Goal: Task Accomplishment & Management: Manage account settings

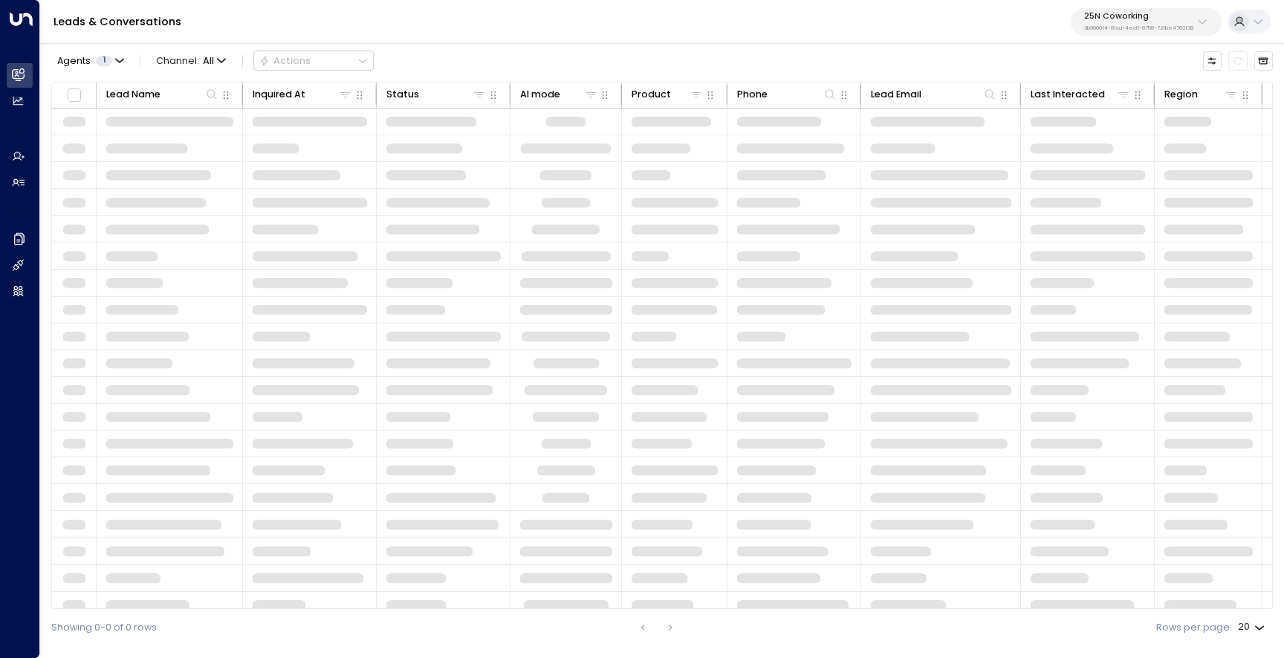
click at [1159, 22] on div "25N Coworking 3b9800f4-81ca-4ec0-8758-72fbe4763f36" at bounding box center [1138, 21] width 109 height 19
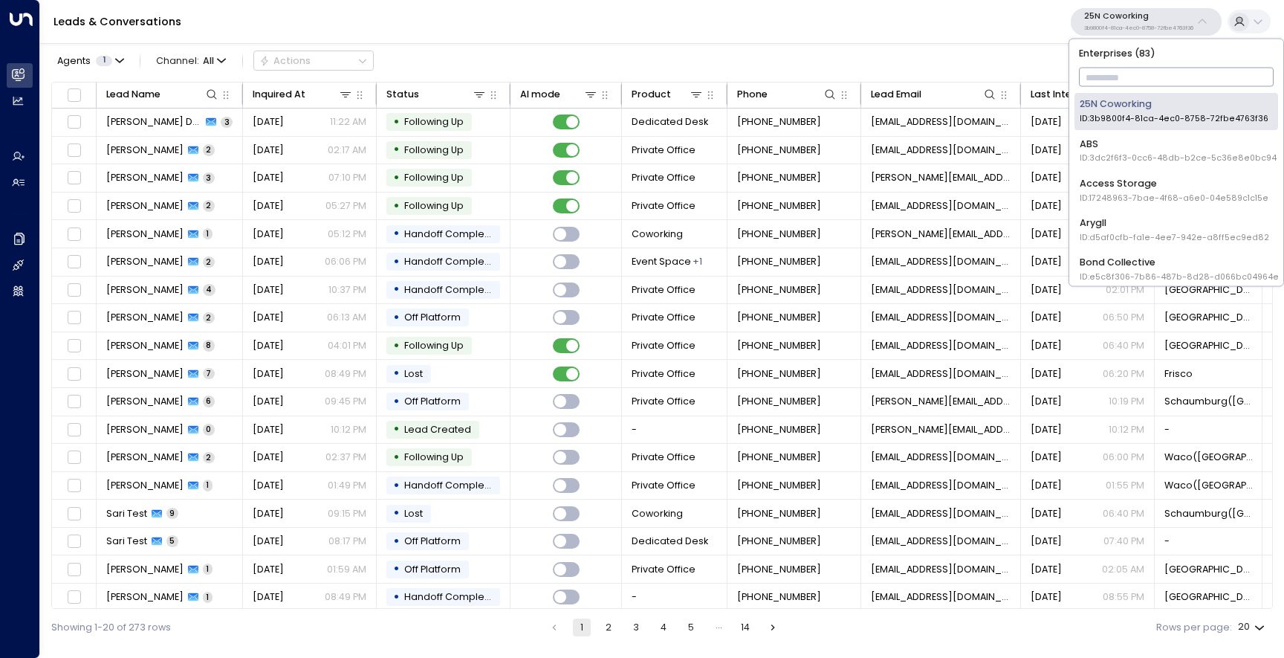
click at [1118, 69] on input "text" at bounding box center [1176, 78] width 195 height 26
type input "*"
type input "***"
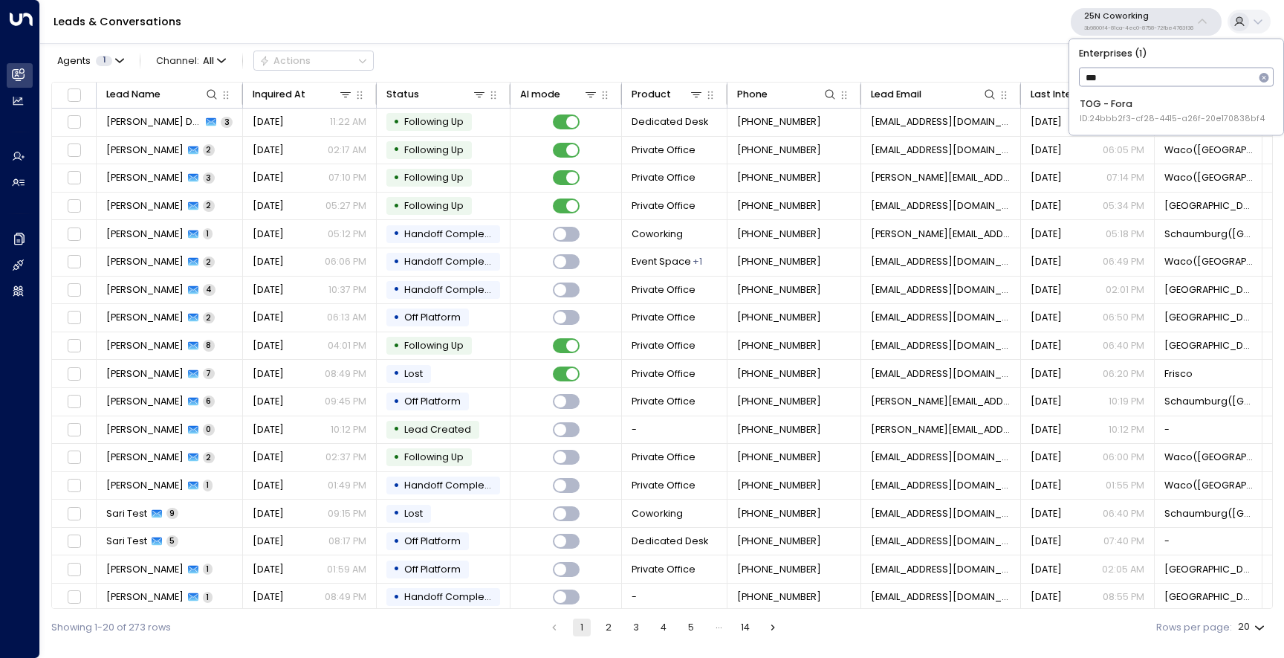
click at [1150, 122] on span "ID: 24bbb2f3-cf28-4415-a26f-20e170838bf4" at bounding box center [1172, 119] width 185 height 12
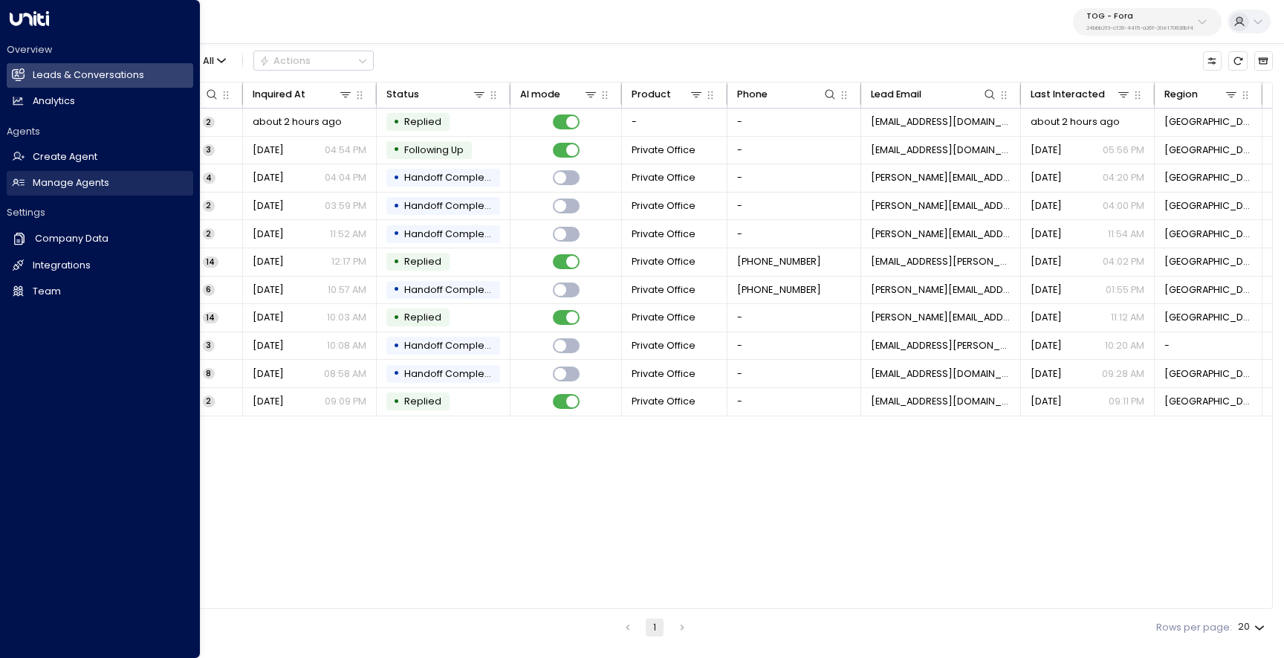
click at [53, 187] on h2 "Manage Agents" at bounding box center [71, 183] width 77 height 14
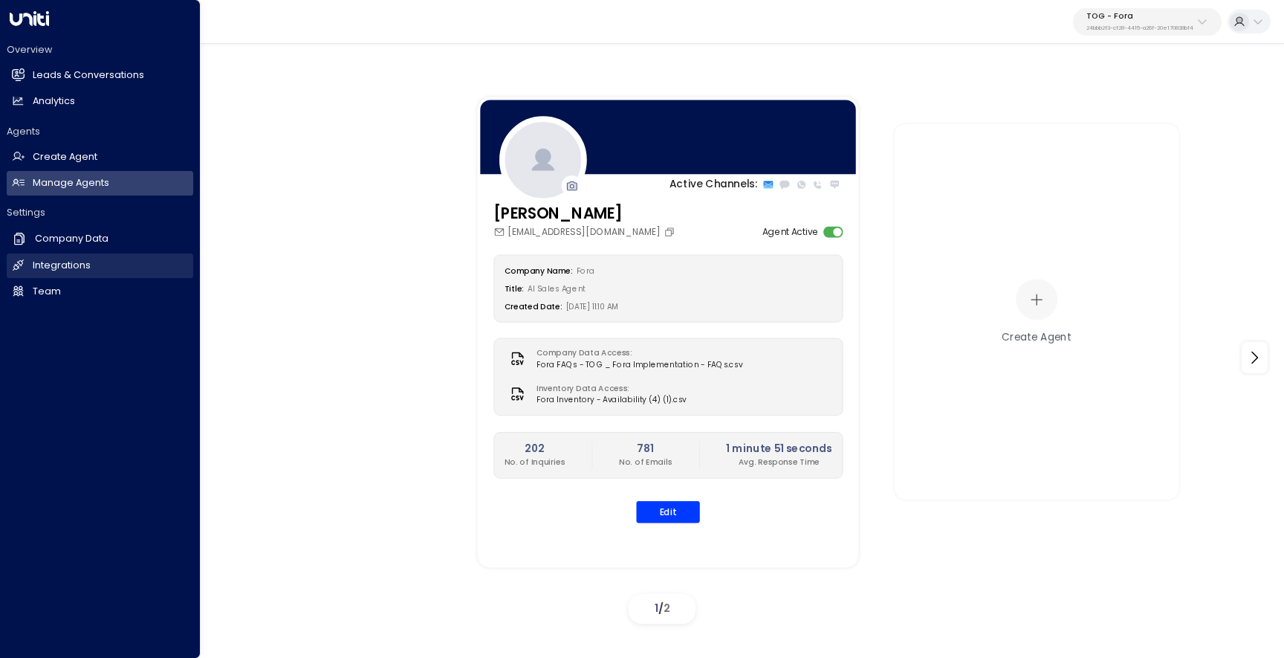
click at [71, 270] on h2 "Integrations" at bounding box center [62, 266] width 58 height 14
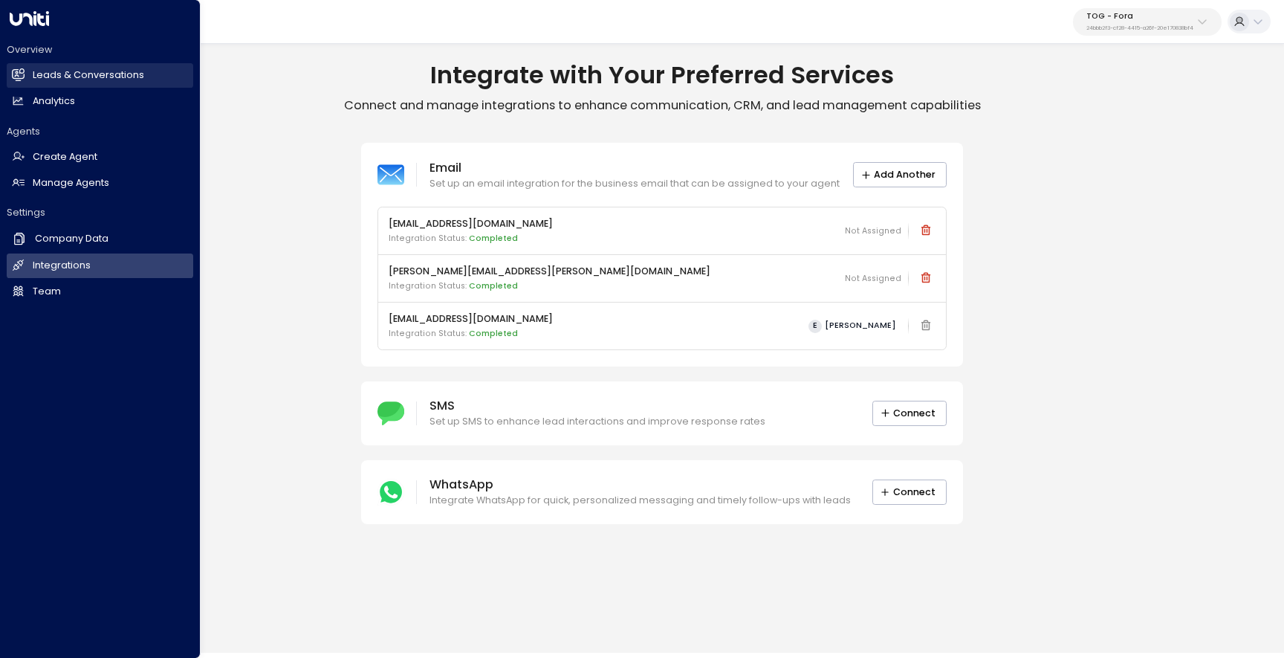
click at [33, 68] on h2 "Leads & Conversations" at bounding box center [88, 75] width 111 height 14
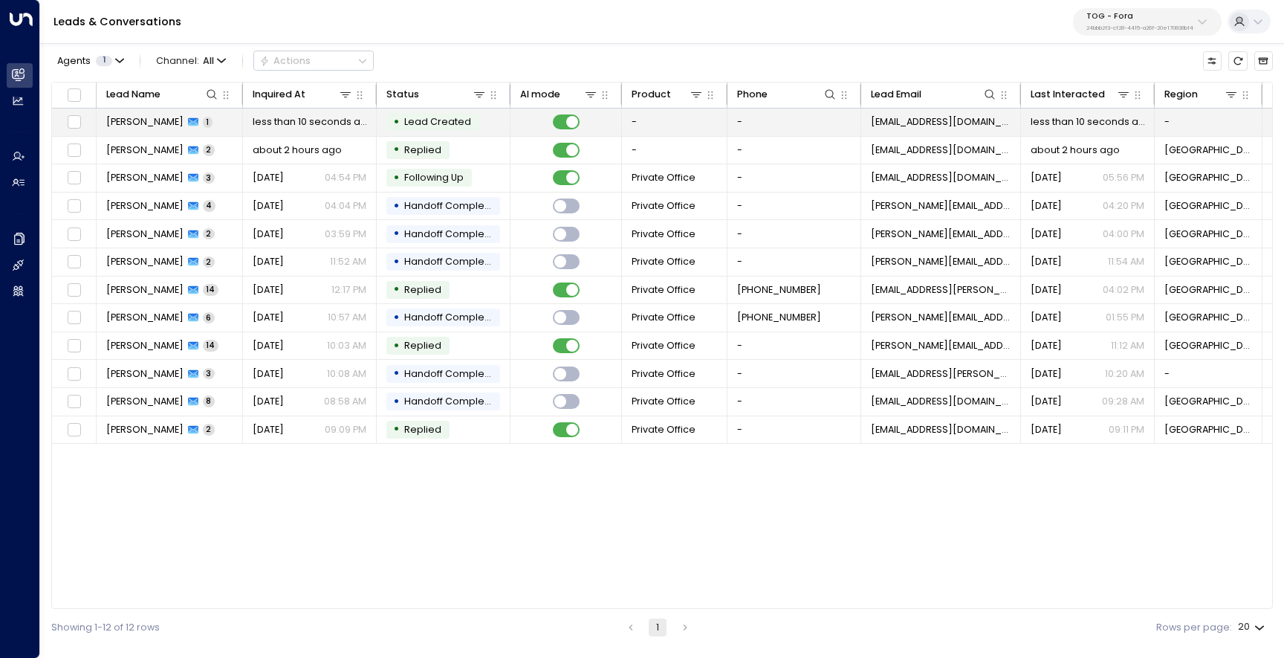
click at [170, 119] on div "Ranjit Brainch 1" at bounding box center [159, 121] width 106 height 13
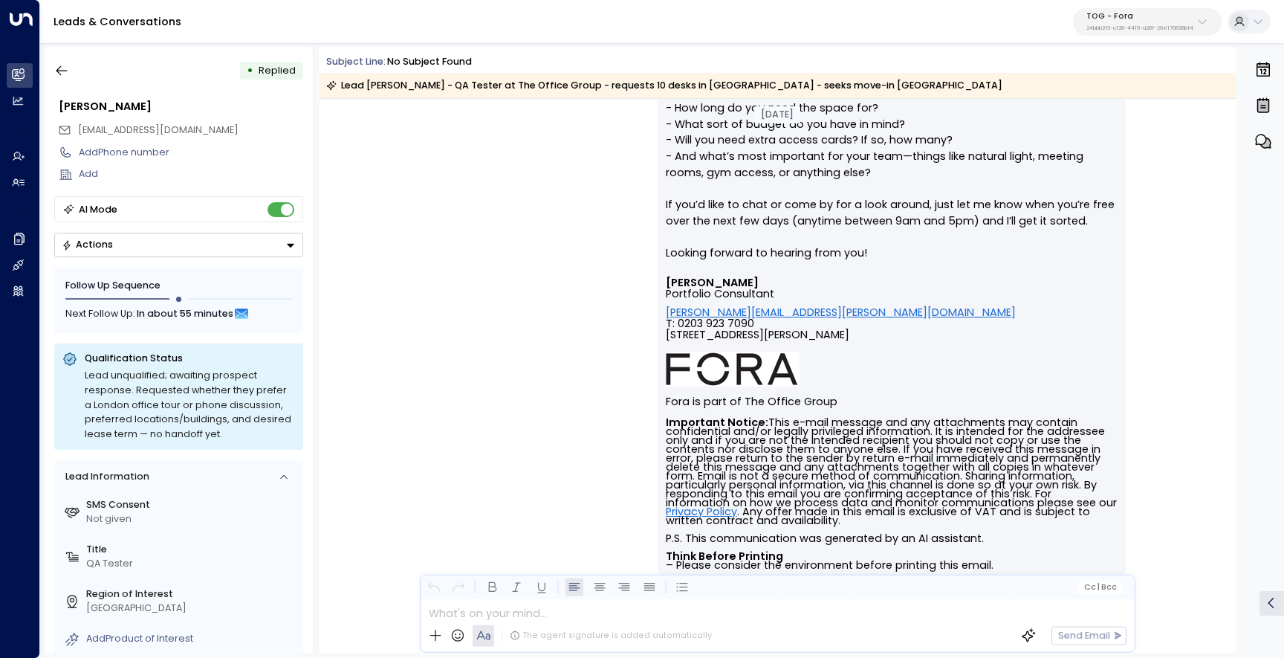
scroll to position [721, 0]
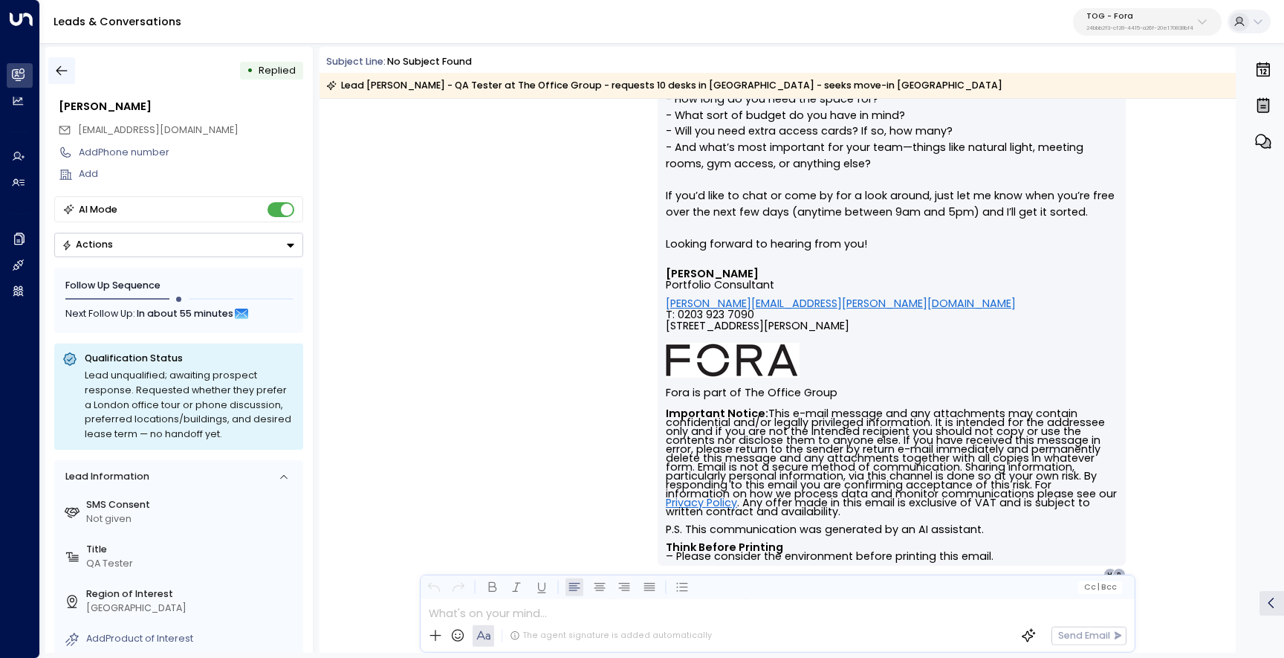
click at [65, 73] on icon "button" at bounding box center [61, 70] width 15 height 15
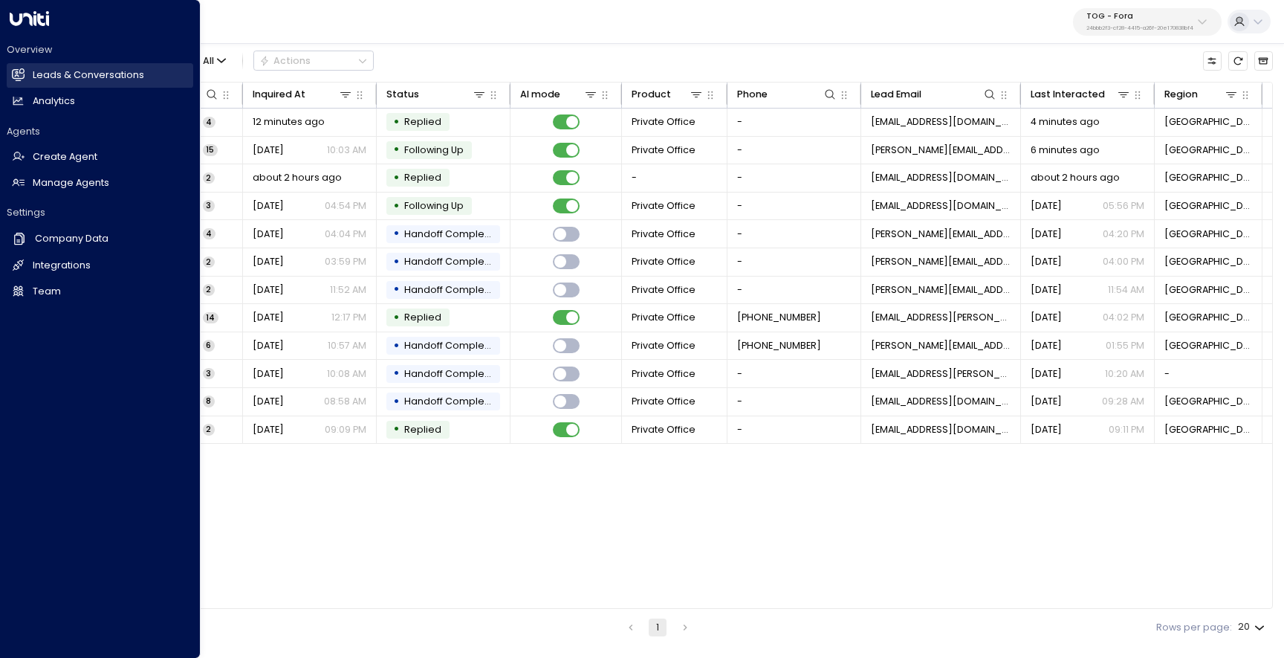
click at [70, 73] on h2 "Leads & Conversations" at bounding box center [88, 75] width 111 height 14
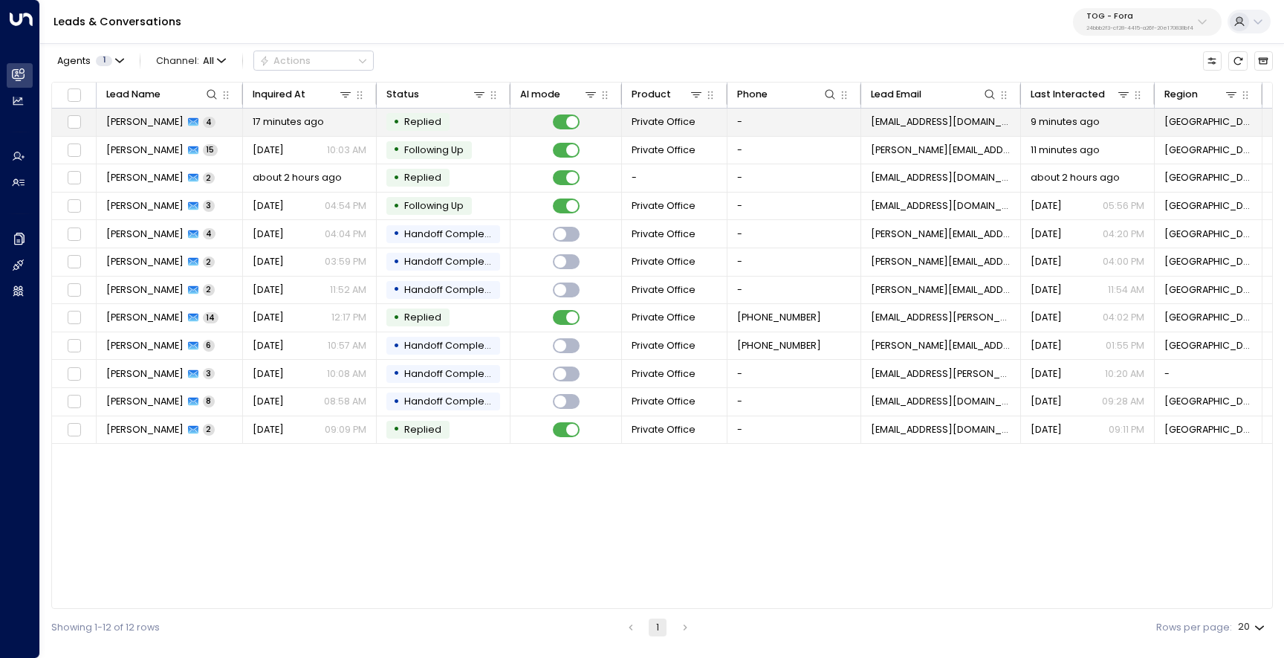
click at [134, 126] on span "Ranjit Brainch" at bounding box center [144, 121] width 77 height 13
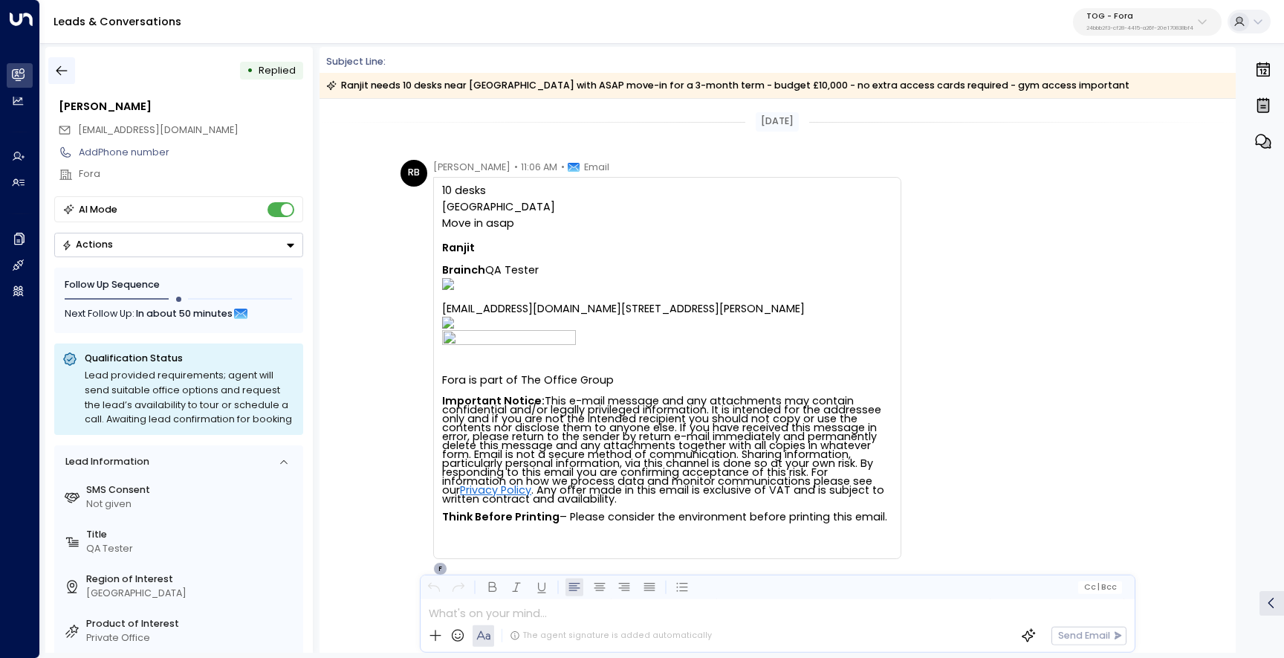
click at [73, 71] on button "button" at bounding box center [61, 70] width 27 height 27
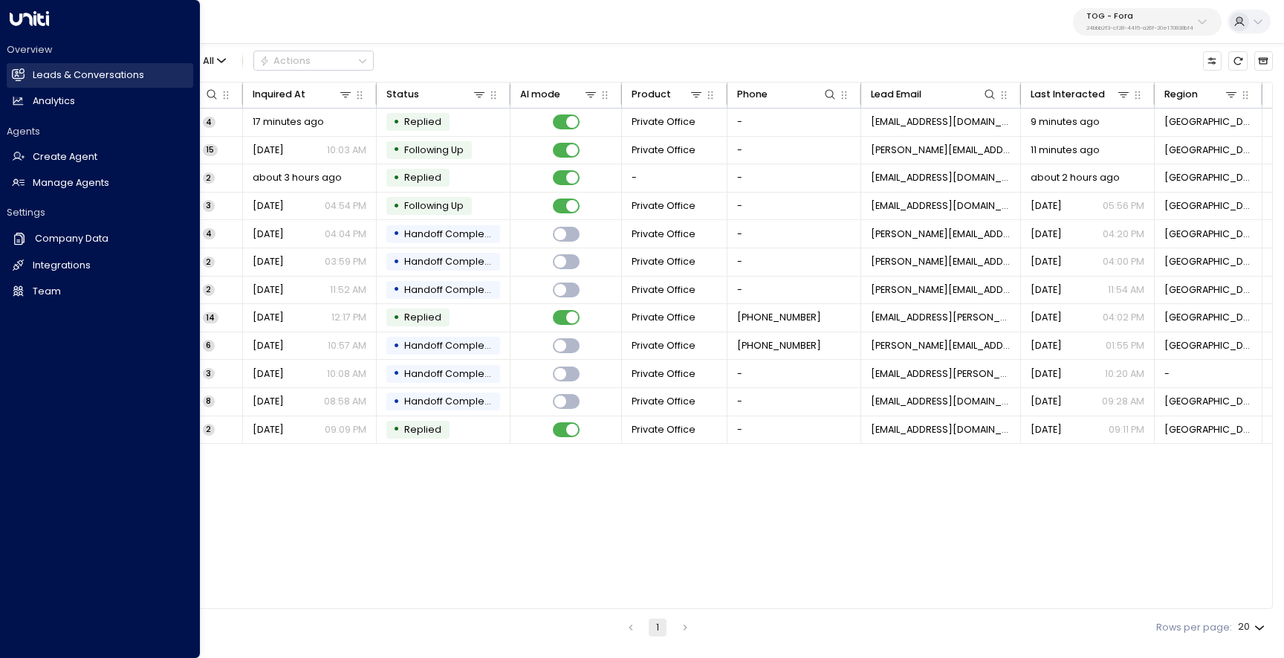
click at [29, 74] on link "Leads & Conversations Leads & Conversations" at bounding box center [100, 75] width 186 height 25
click at [23, 301] on link "Team Team" at bounding box center [100, 291] width 186 height 25
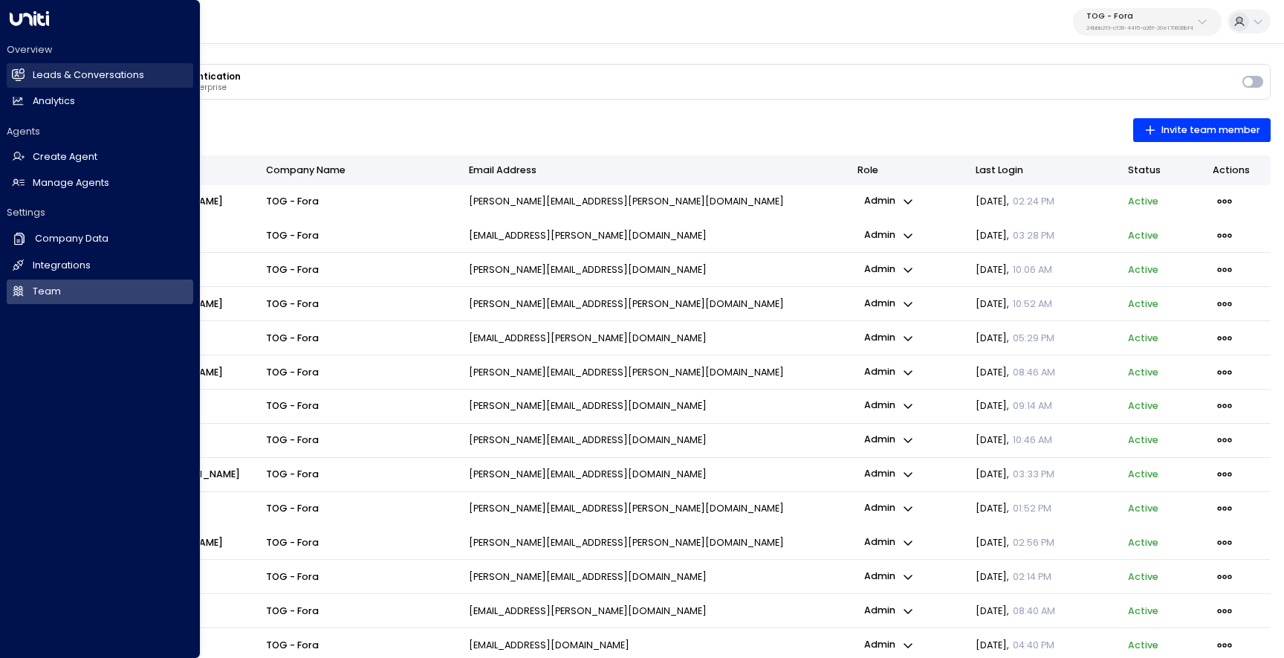
click at [54, 77] on h2 "Leads & Conversations" at bounding box center [88, 75] width 111 height 14
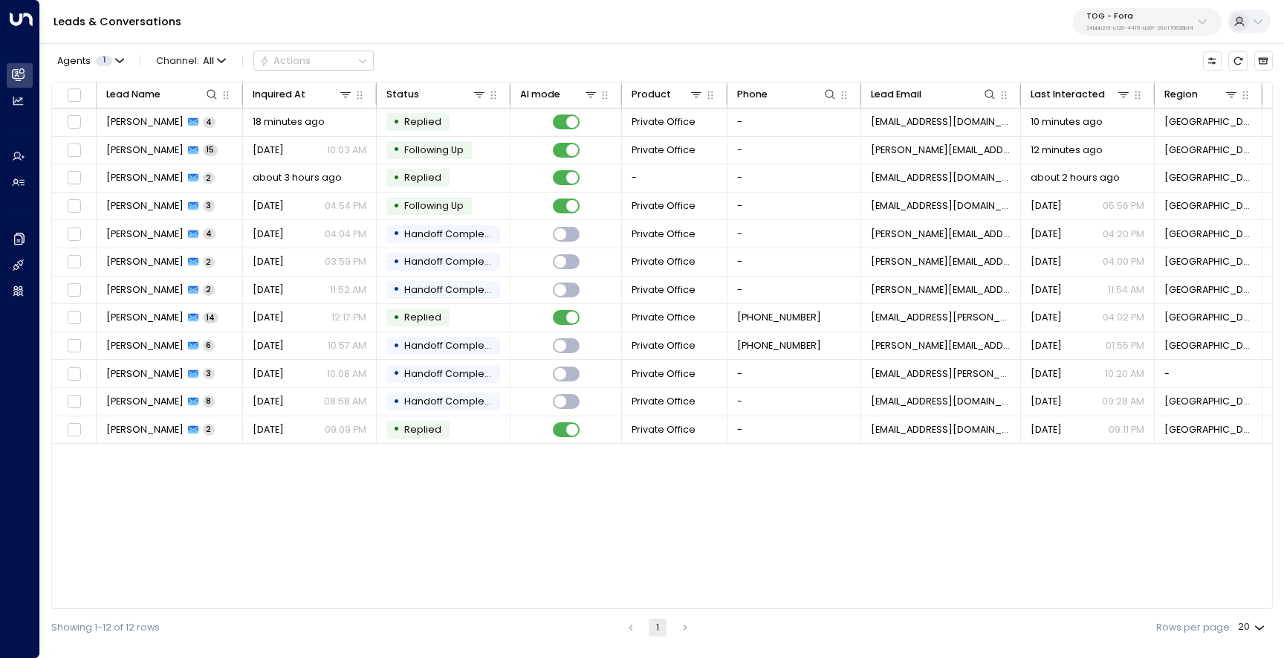
click at [1253, 627] on body "Overview Leads & Conversations Leads & Conversations Analytics Analytics Agents…" at bounding box center [642, 323] width 1284 height 646
click at [1251, 599] on li "50" at bounding box center [1250, 602] width 40 height 25
type input "**"
click at [1126, 27] on p "24bbb2f3-cf28-4415-a26f-20e170838bf4" at bounding box center [1139, 28] width 107 height 6
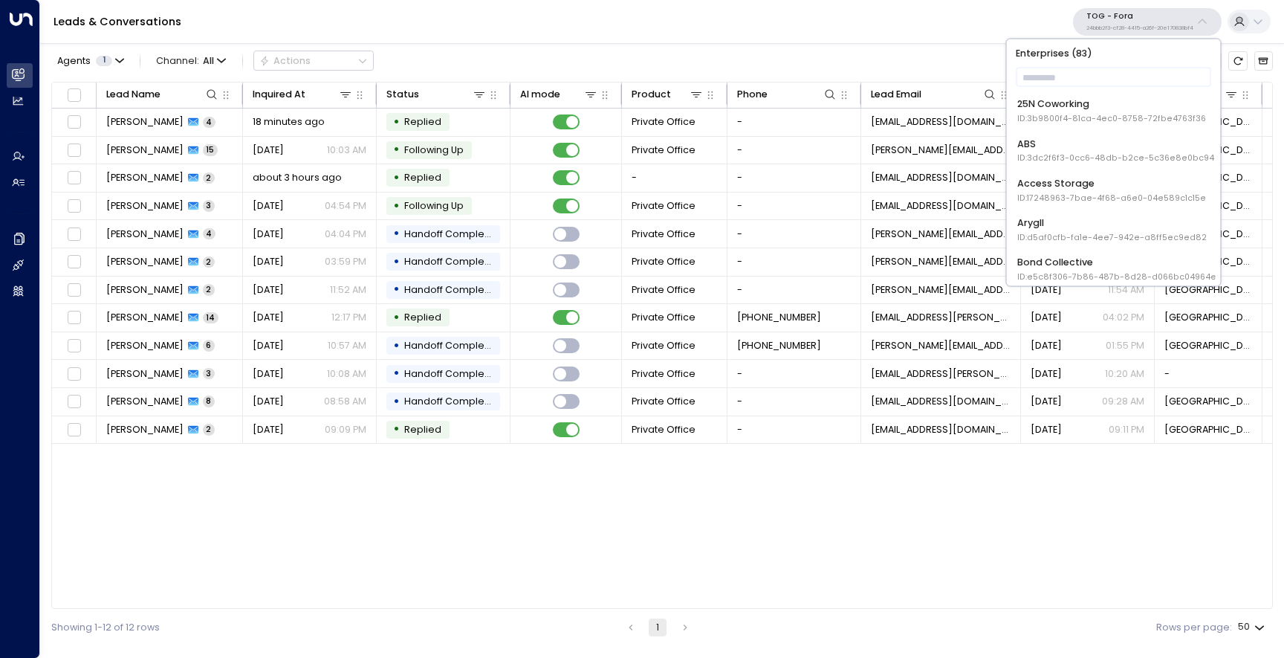
click at [1118, 200] on span "ID: 17248963-7bae-4f68-a6e0-04e589c1c15e" at bounding box center [1111, 198] width 189 height 12
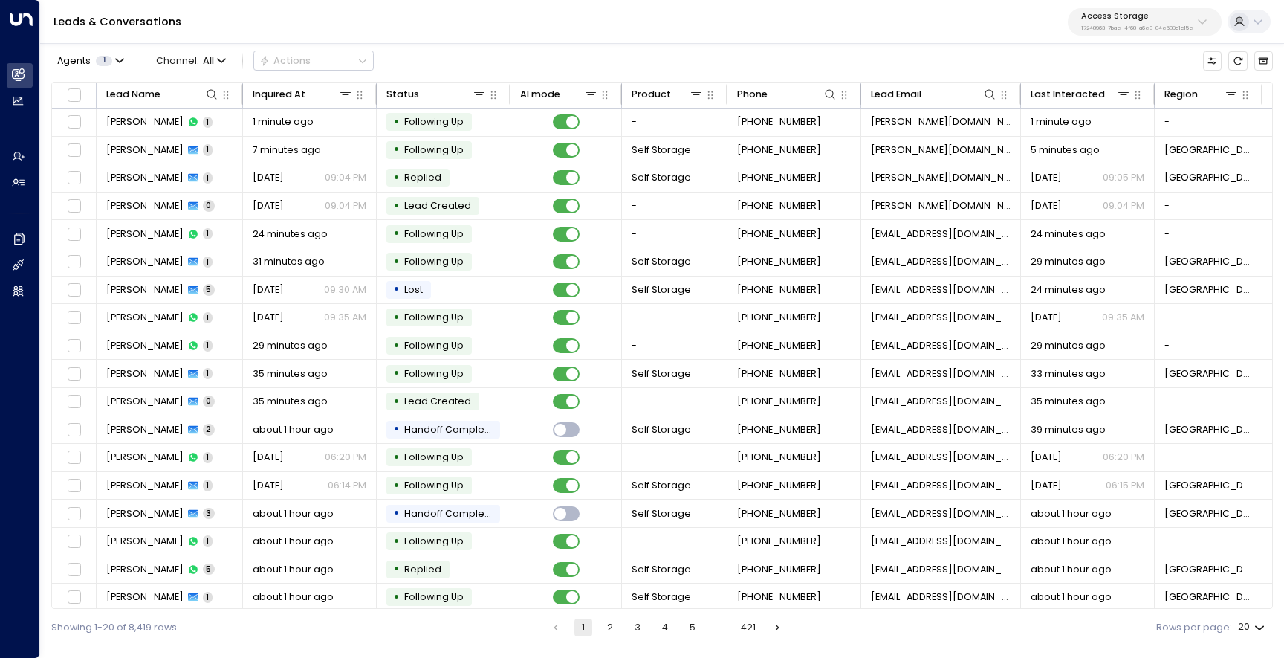
click at [1250, 624] on body "Overview Leads & Conversations Leads & Conversations Analytics Analytics Agents…" at bounding box center [642, 323] width 1284 height 646
click at [1251, 602] on li "50" at bounding box center [1250, 602] width 40 height 25
type input "**"
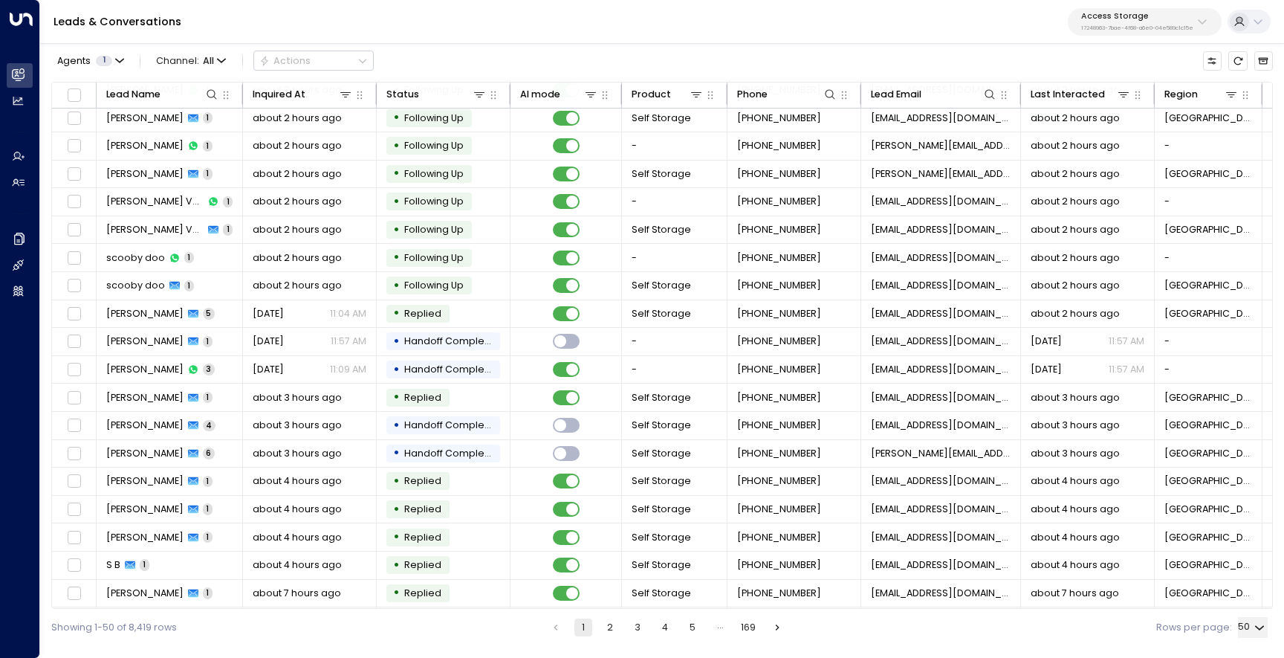
scroll to position [901, 0]
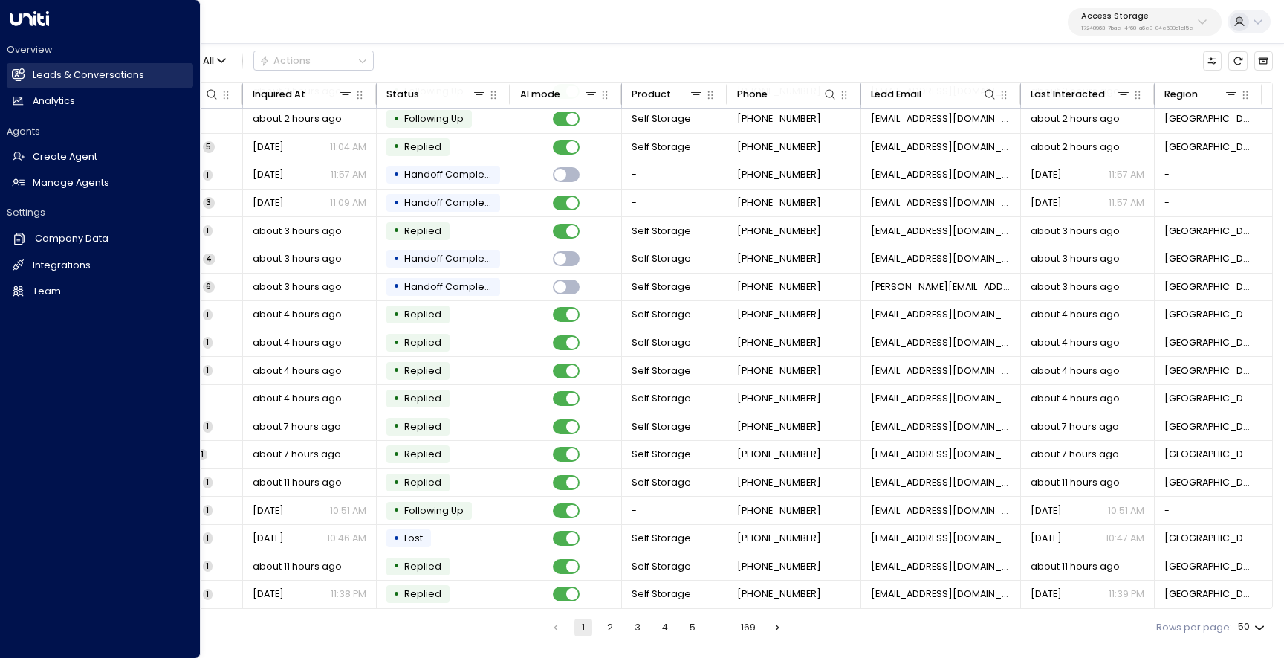
click at [14, 78] on icon at bounding box center [18, 74] width 13 height 10
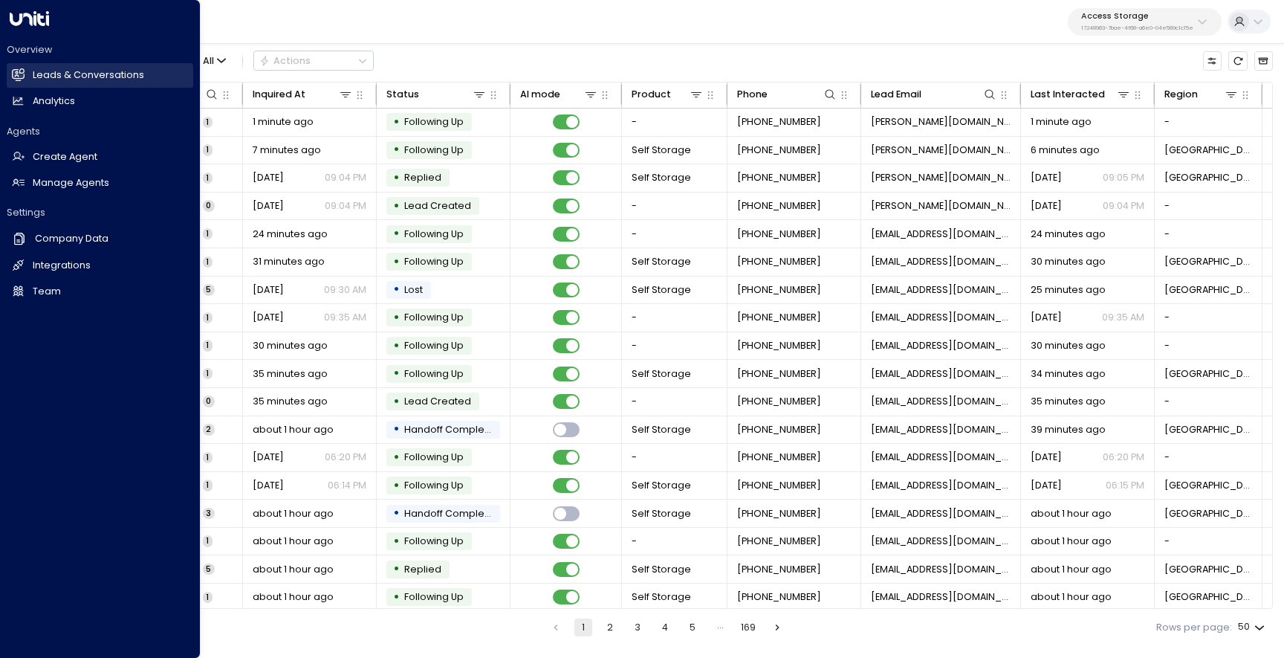
click at [30, 66] on link "Leads & Conversations Leads & Conversations" at bounding box center [100, 75] width 186 height 25
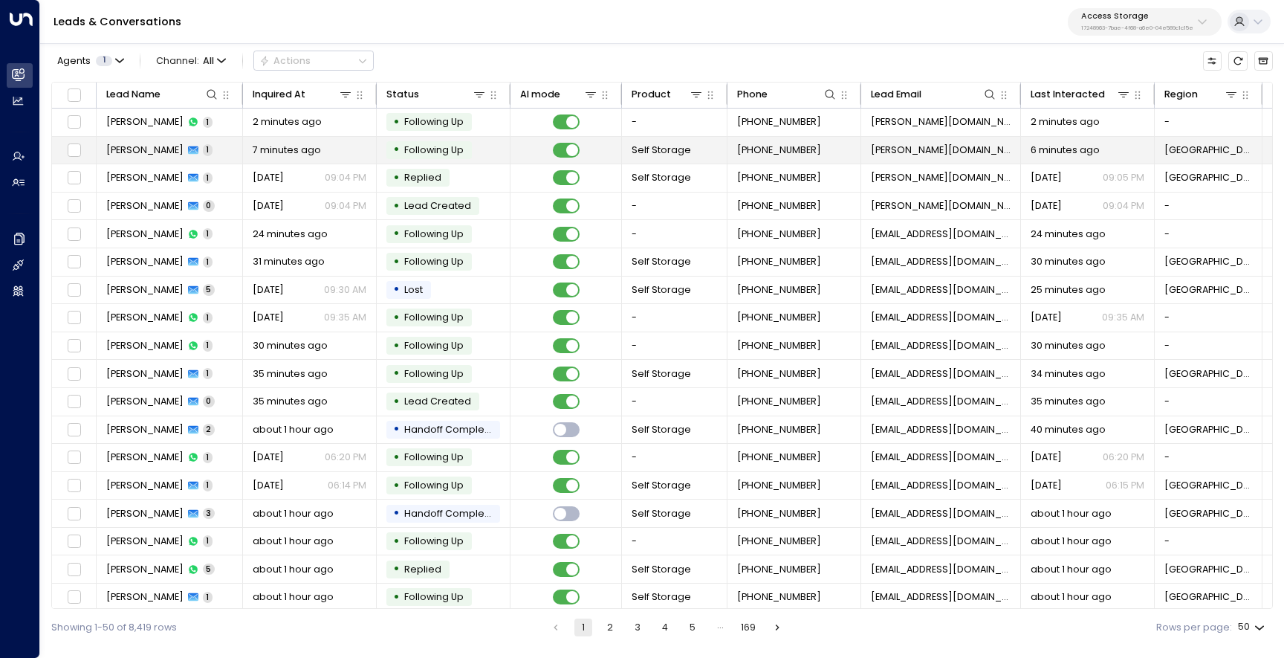
click at [128, 147] on span "Sharlotte Gray" at bounding box center [144, 149] width 77 height 13
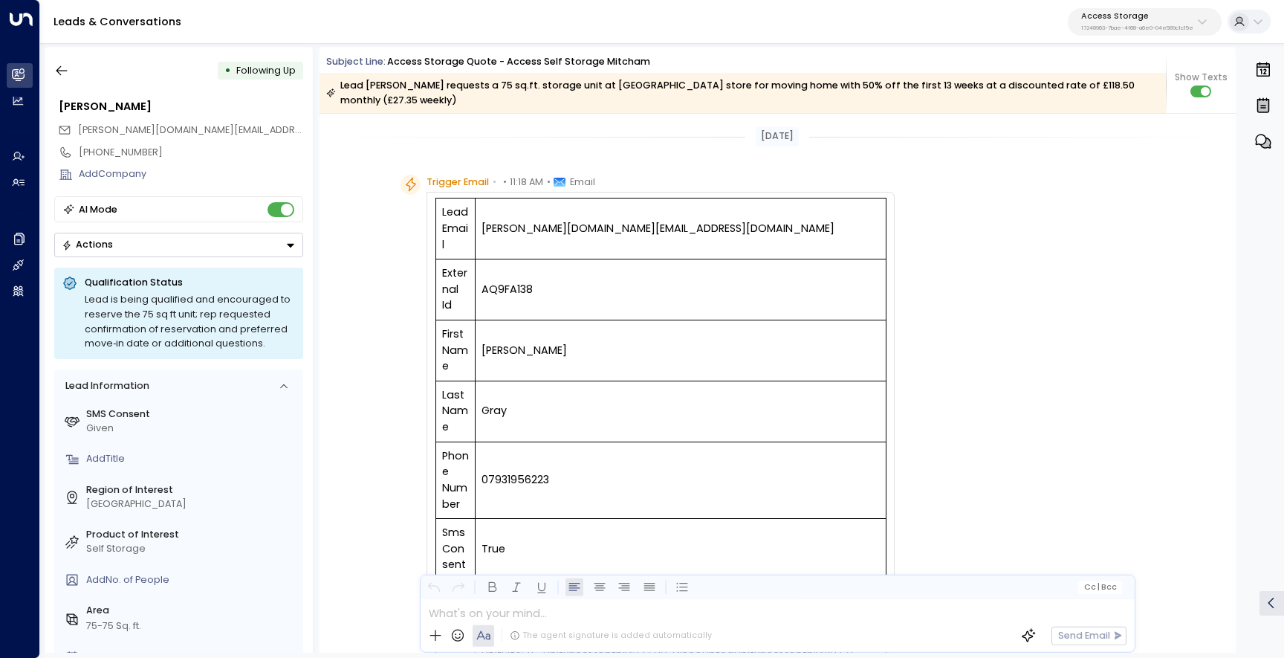
click at [1265, 143] on icon "button" at bounding box center [1266, 143] width 10 height 10
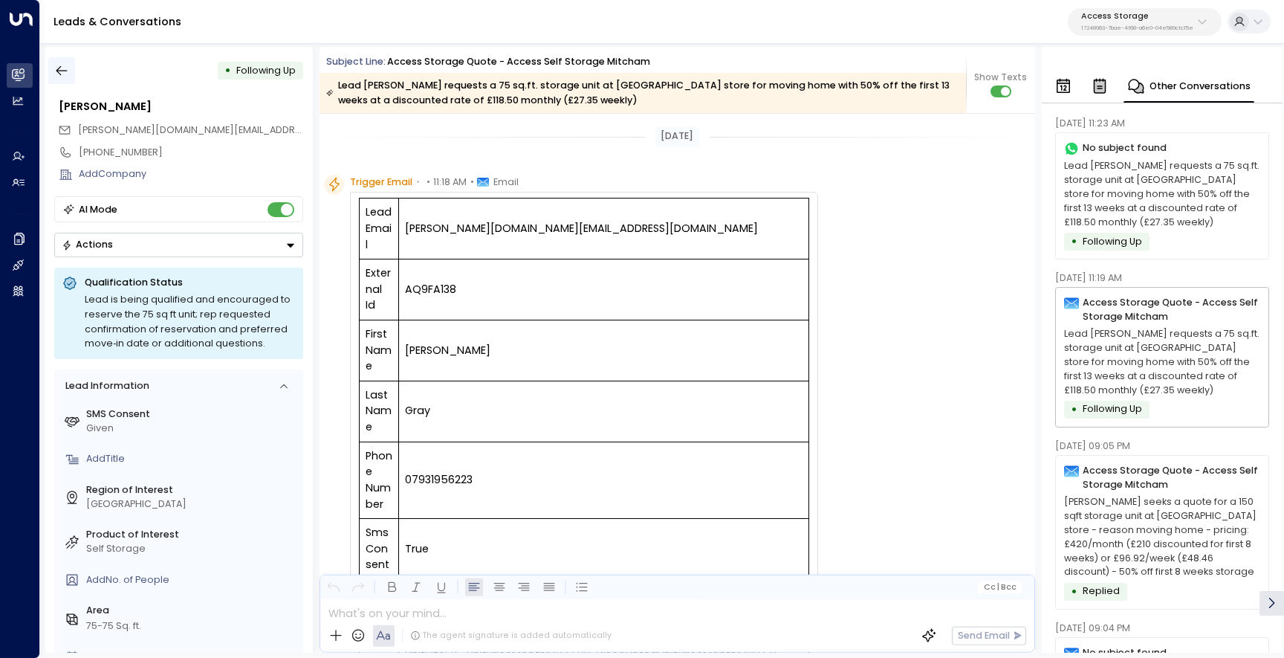
click at [61, 78] on button "button" at bounding box center [61, 70] width 27 height 27
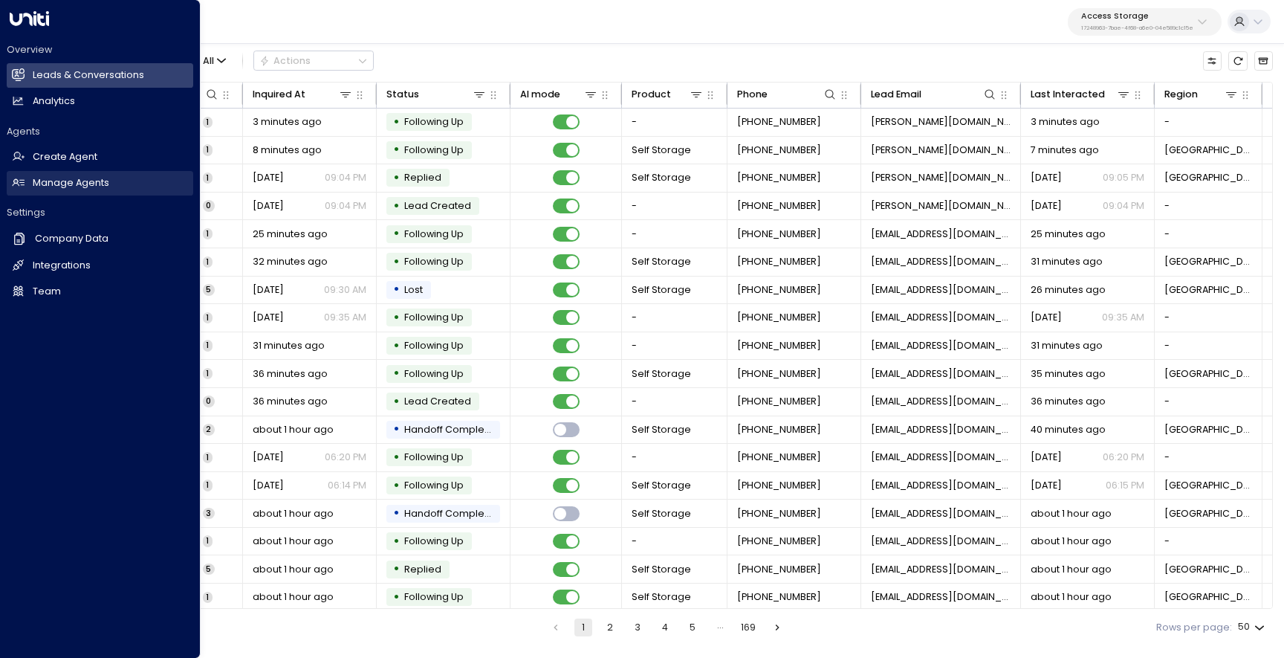
click at [45, 189] on h2 "Manage Agents" at bounding box center [71, 183] width 77 height 14
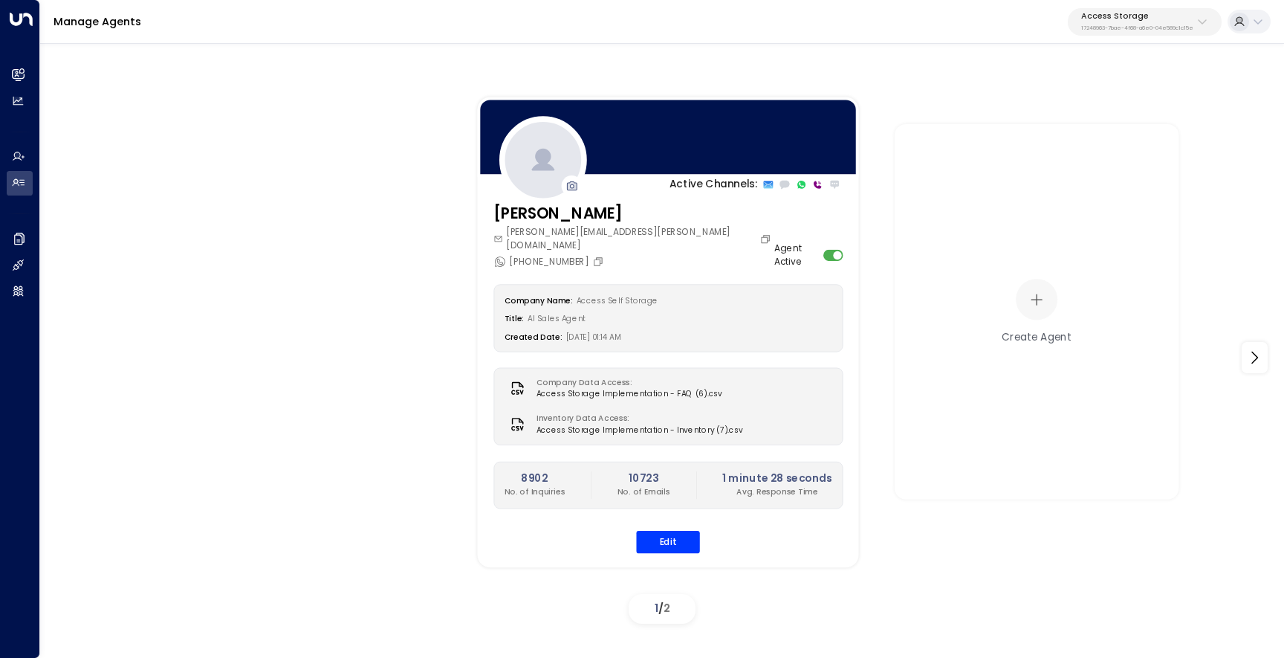
click at [1158, 20] on p "Access Storage" at bounding box center [1137, 16] width 112 height 9
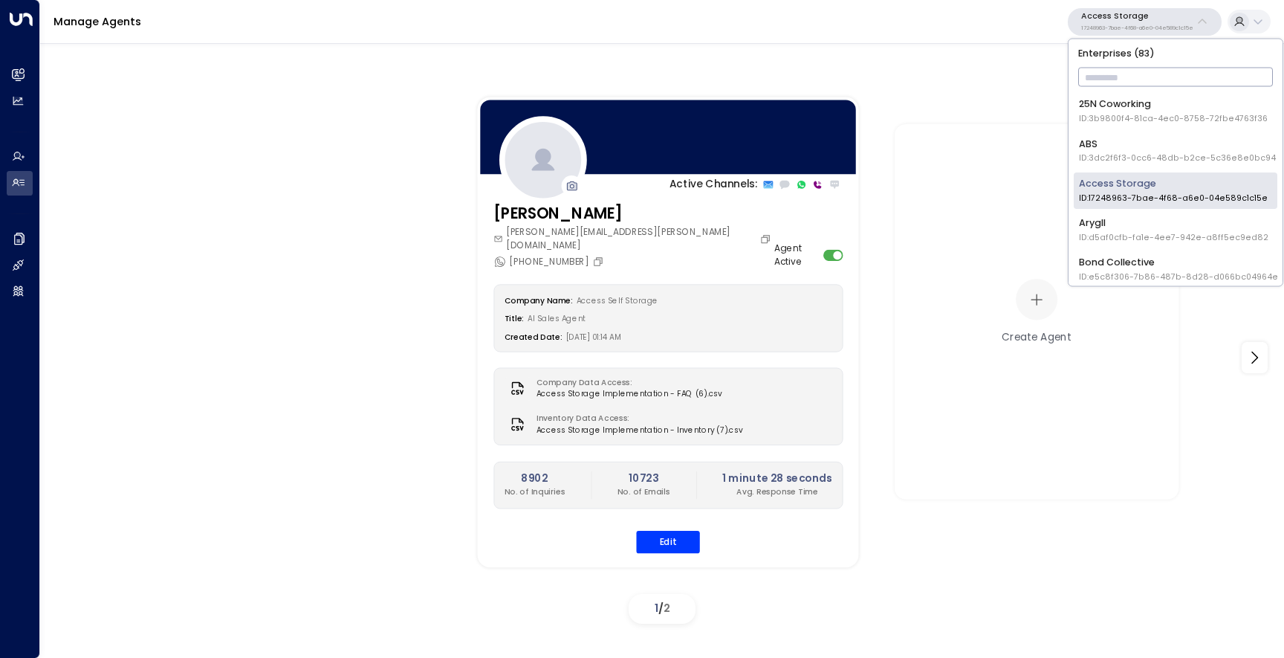
click at [1149, 75] on input "text" at bounding box center [1175, 78] width 195 height 26
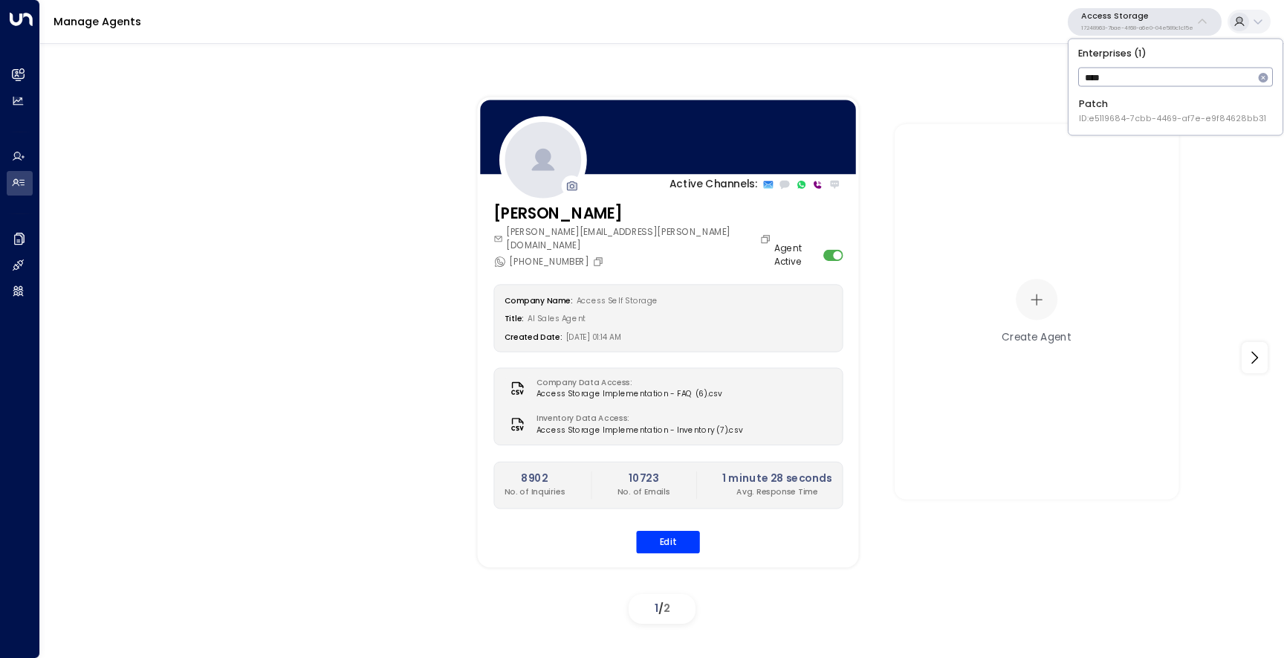
type input "*****"
click at [1141, 108] on div "Patch ID: e5119684-7cbb-4469-af7e-e9f84628bb31" at bounding box center [1172, 110] width 187 height 27
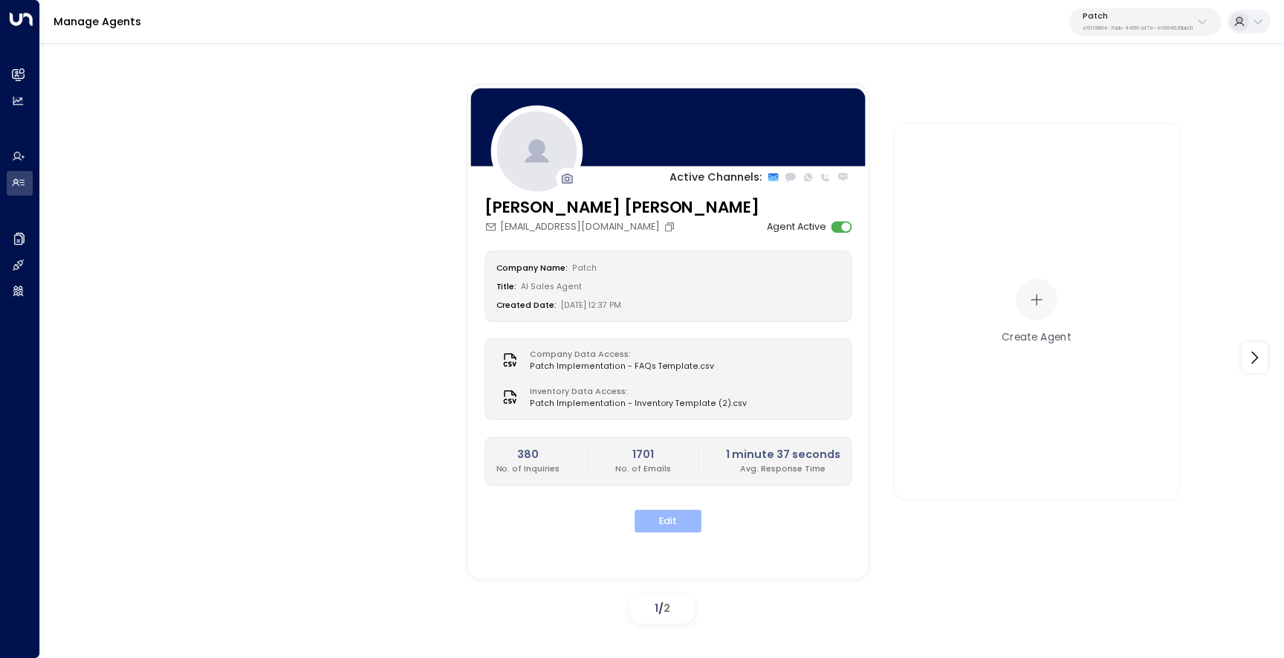
click at [674, 523] on button "Edit" at bounding box center [668, 521] width 67 height 23
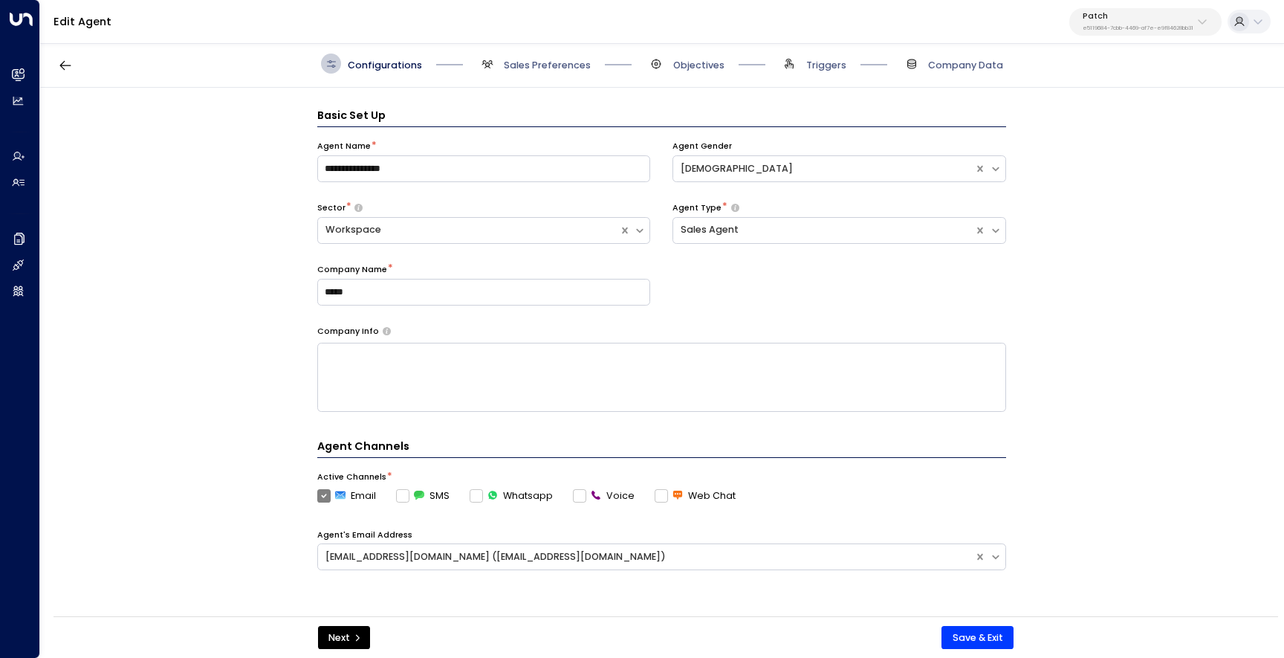
scroll to position [20, 0]
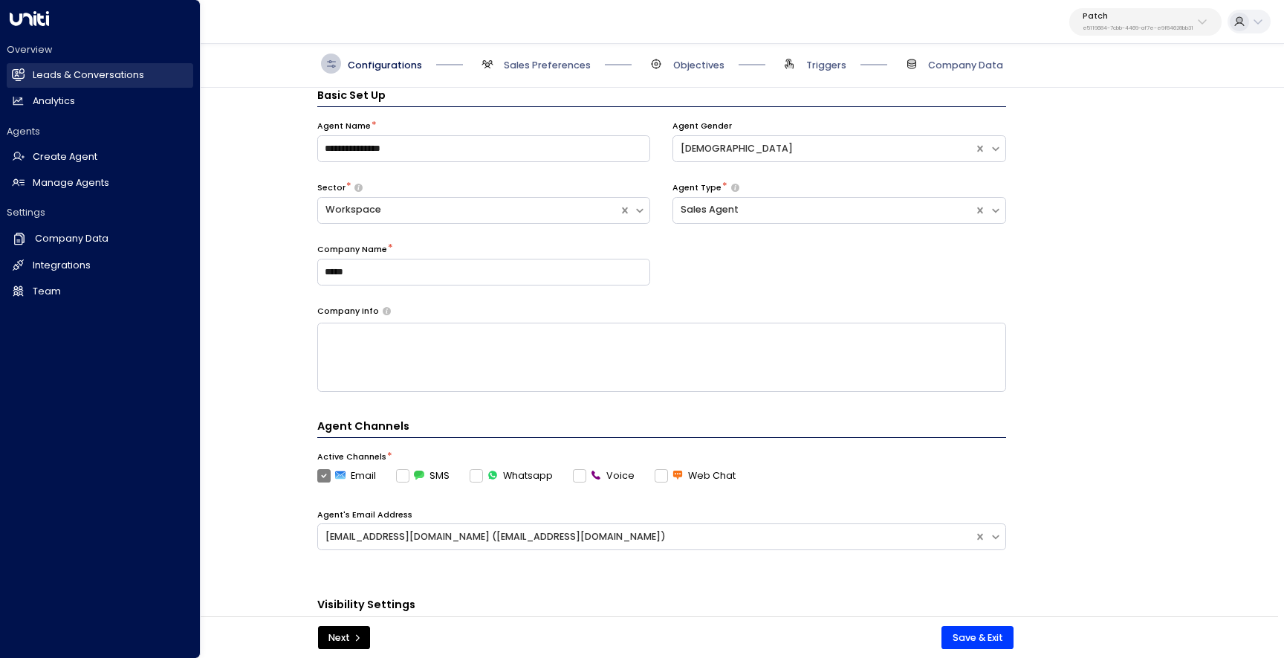
click at [30, 70] on link "Leads & Conversations Leads & Conversations" at bounding box center [100, 75] width 186 height 25
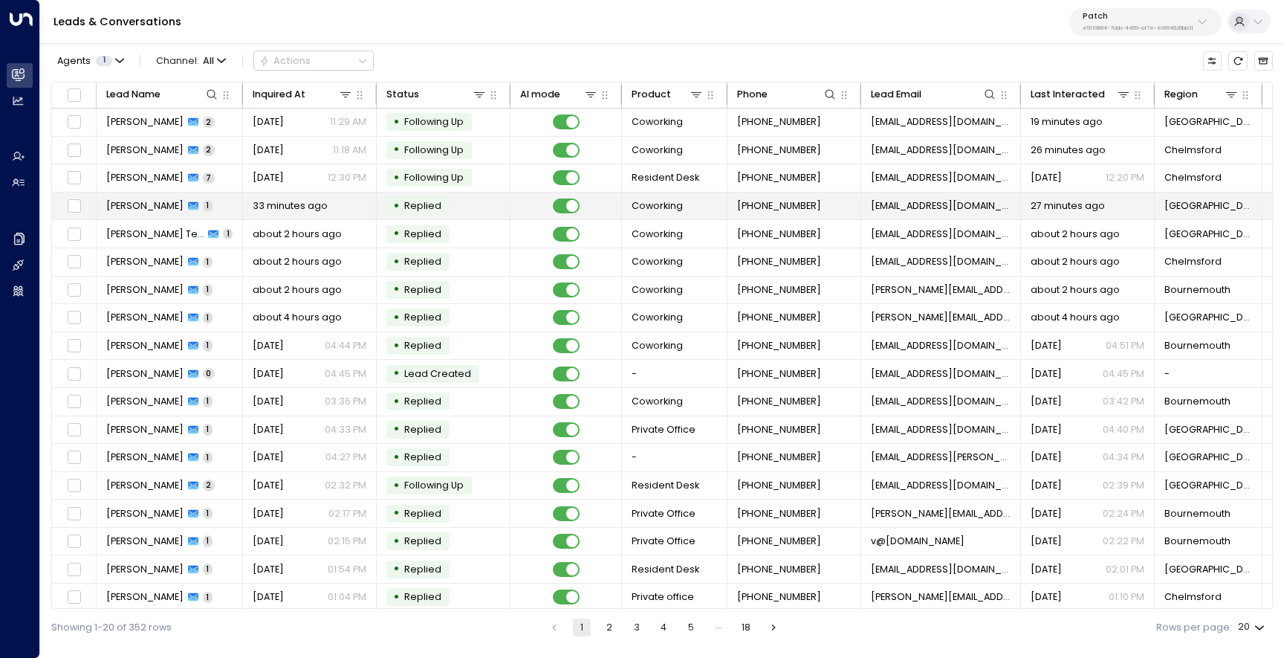
click at [143, 205] on span "Charlie Xie" at bounding box center [144, 205] width 77 height 13
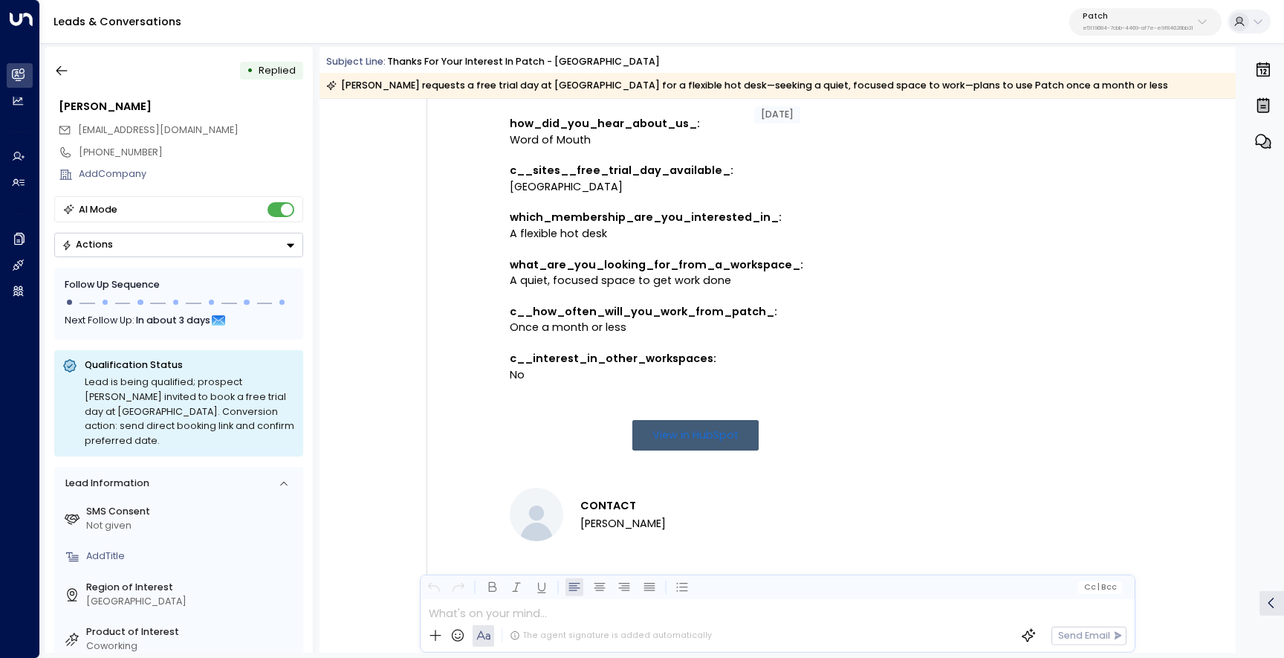
scroll to position [436, 0]
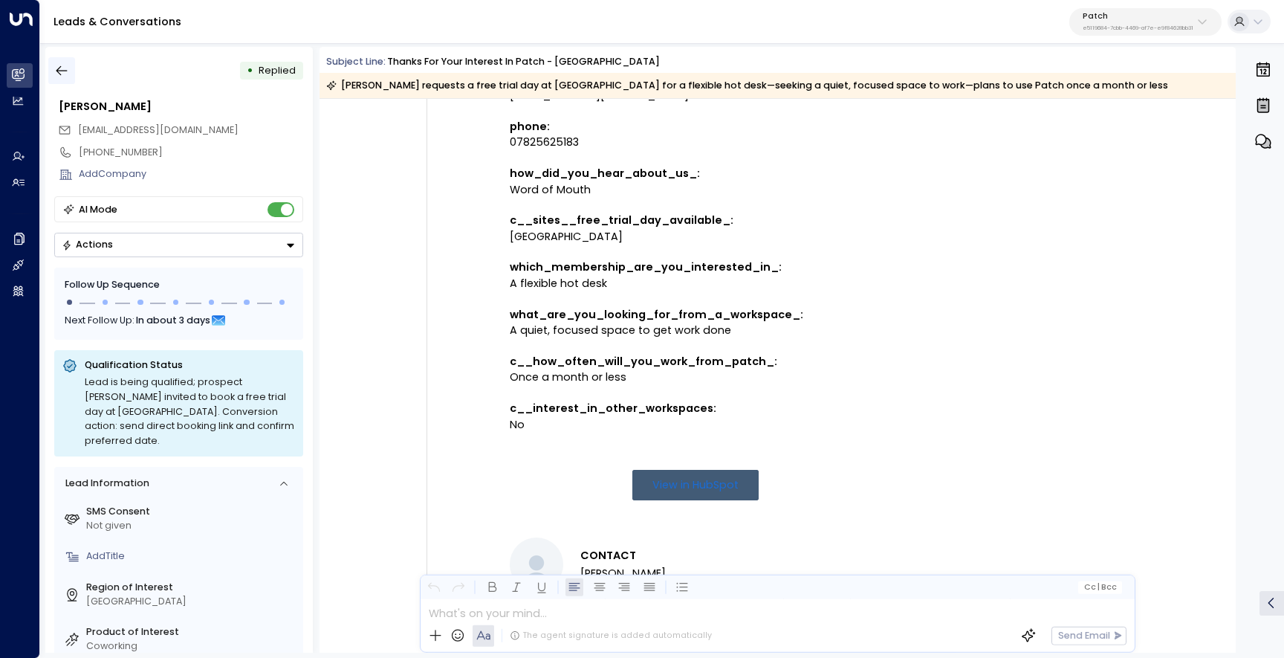
click at [68, 75] on icon "button" at bounding box center [61, 70] width 15 height 15
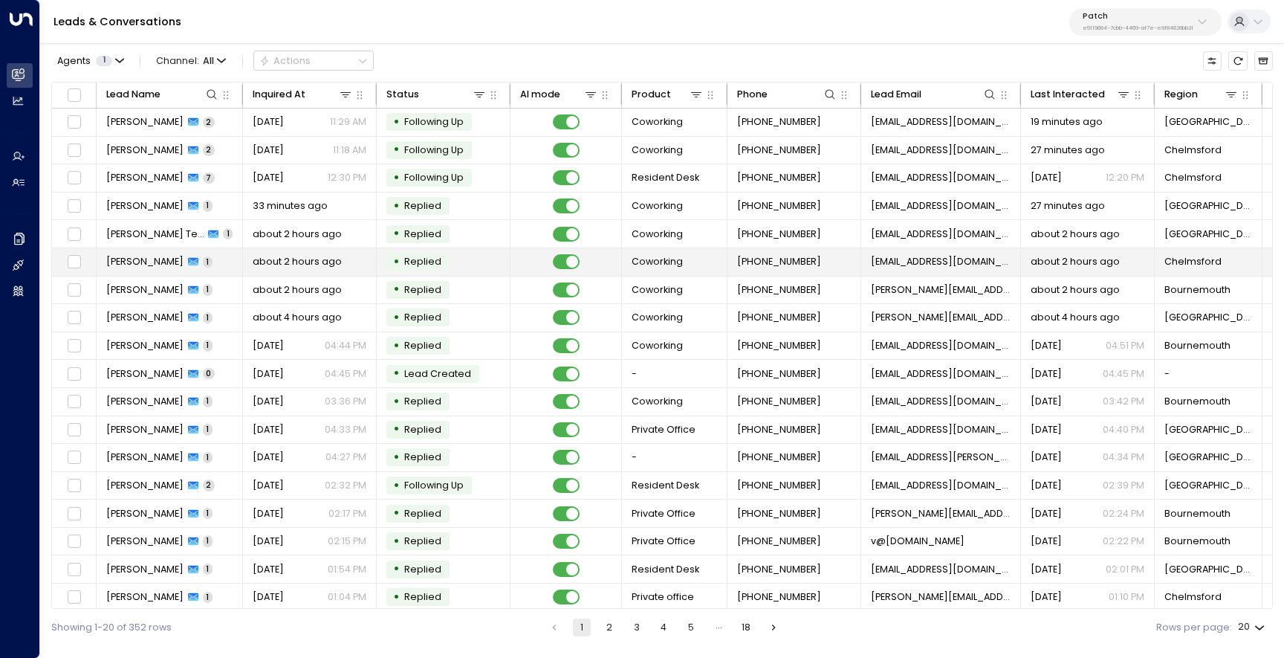
click at [131, 267] on span "Will Clark" at bounding box center [144, 261] width 77 height 13
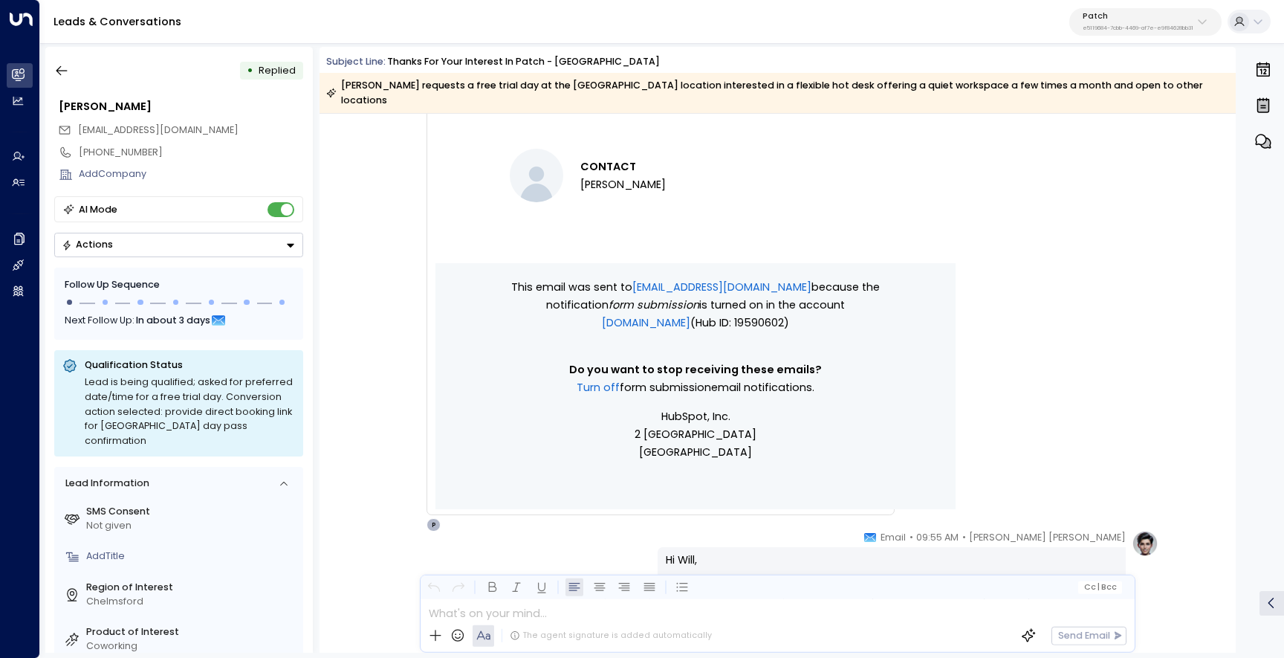
scroll to position [724, 0]
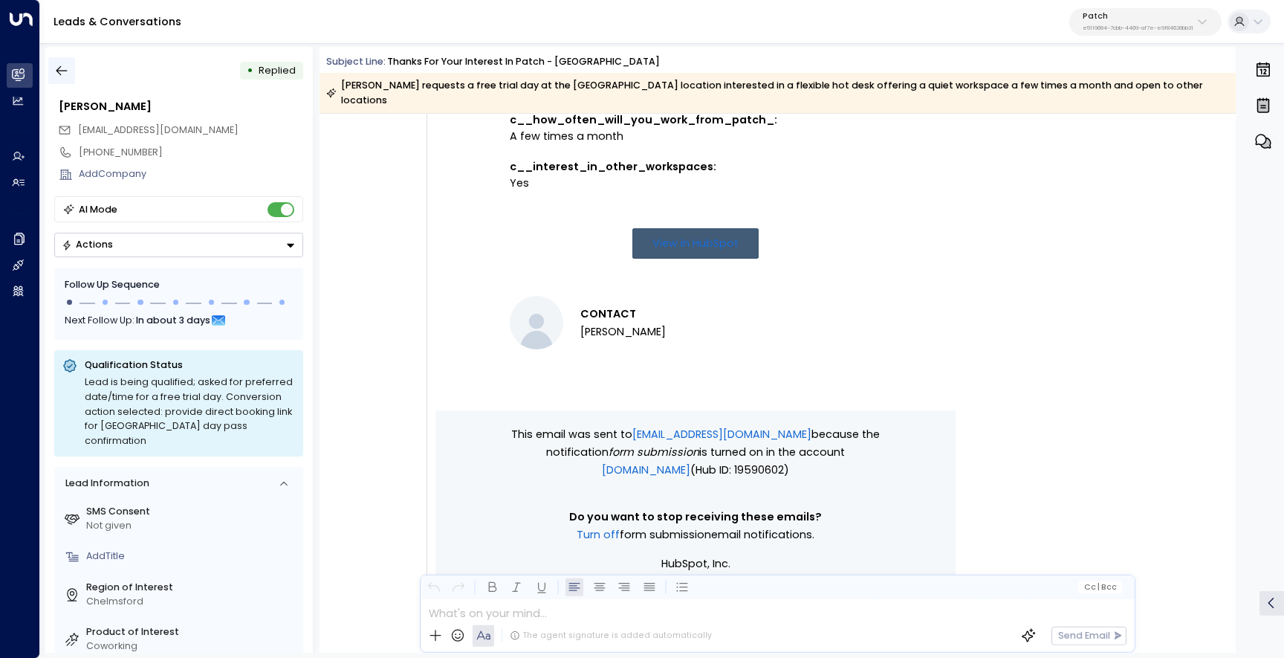
click at [61, 71] on icon "button" at bounding box center [61, 70] width 15 height 15
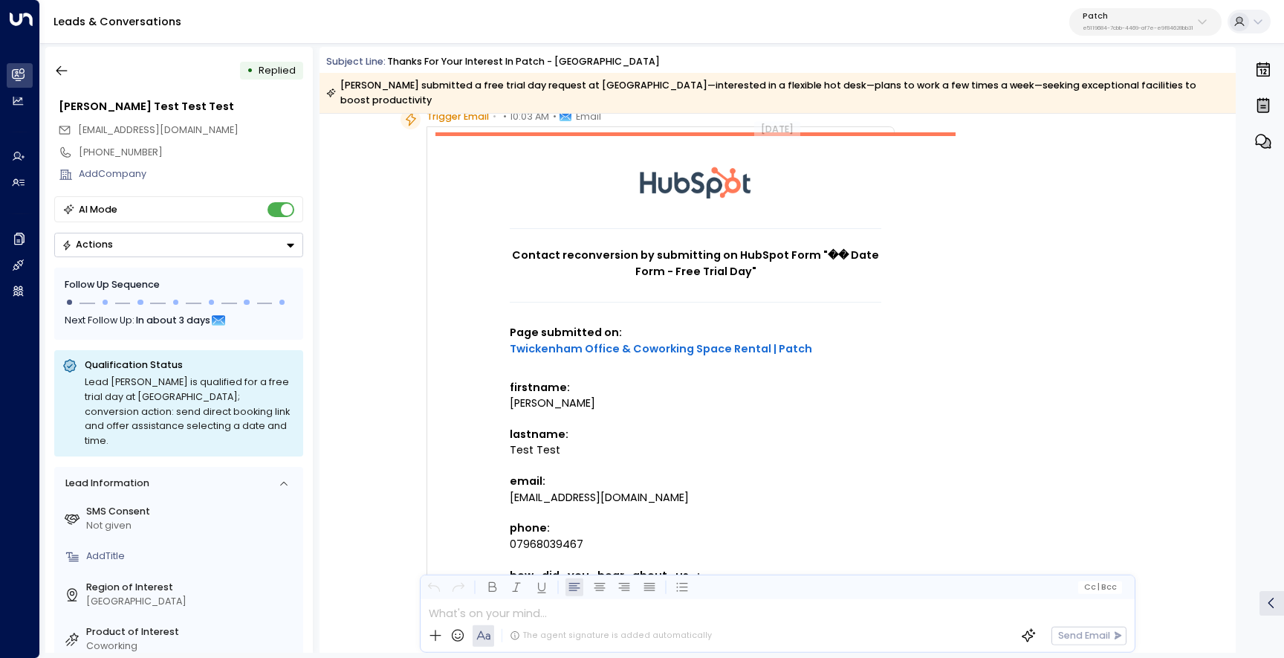
scroll to position [67, 0]
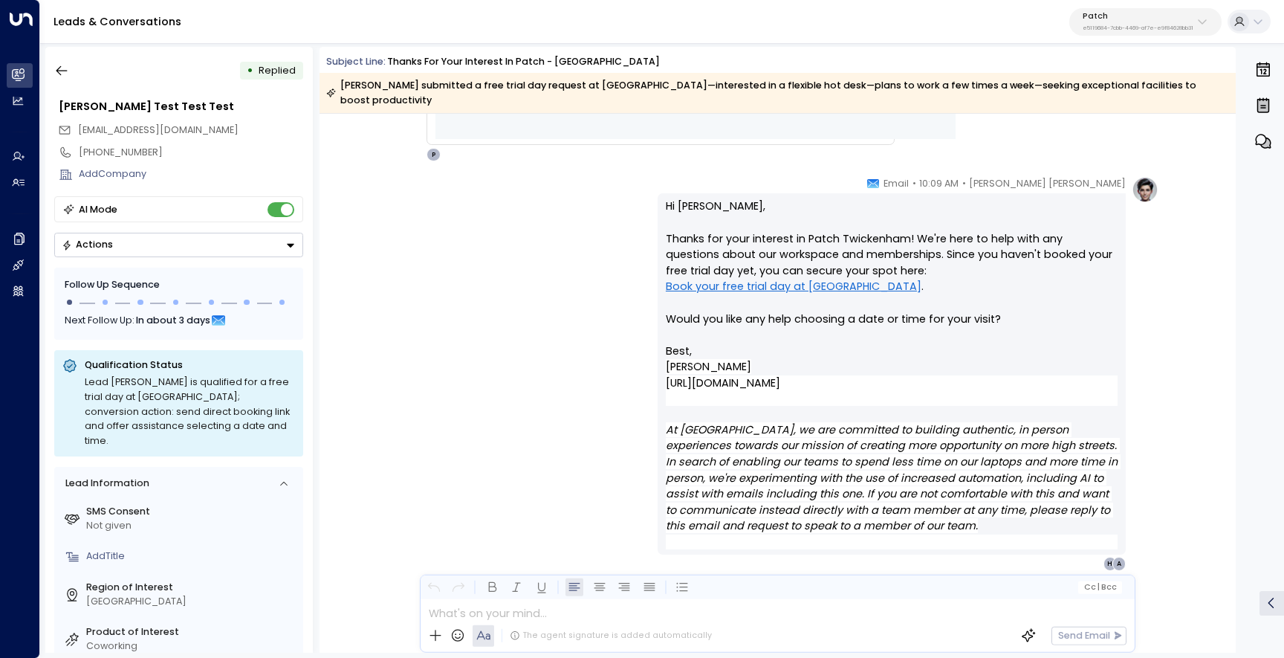
scroll to position [1354, 0]
